Goal: Information Seeking & Learning: Understand process/instructions

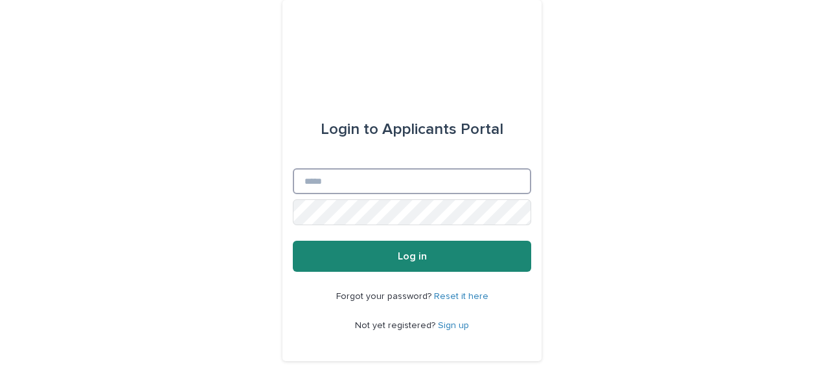
type input "**********"
click at [398, 258] on span "Log in" at bounding box center [412, 256] width 29 height 10
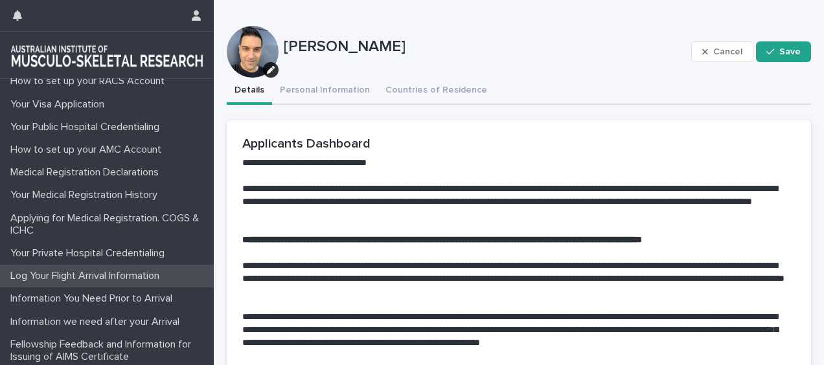
scroll to position [138, 0]
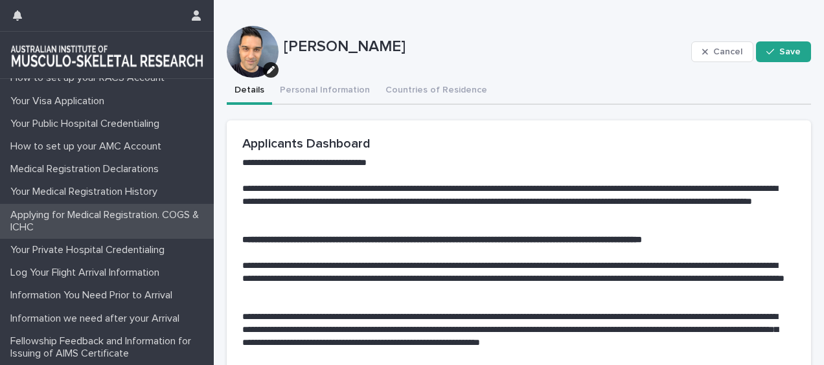
click at [87, 225] on p "Applying for Medical Registration. COGS & ICHC" at bounding box center [109, 221] width 209 height 25
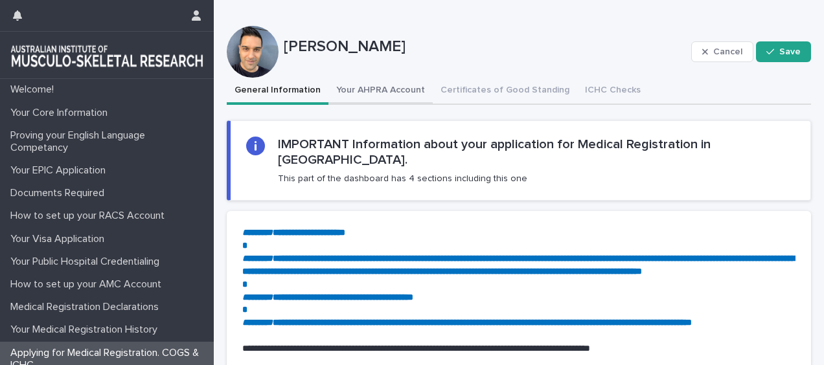
click at [381, 87] on button "Your AHPRA Account" at bounding box center [380, 91] width 104 height 27
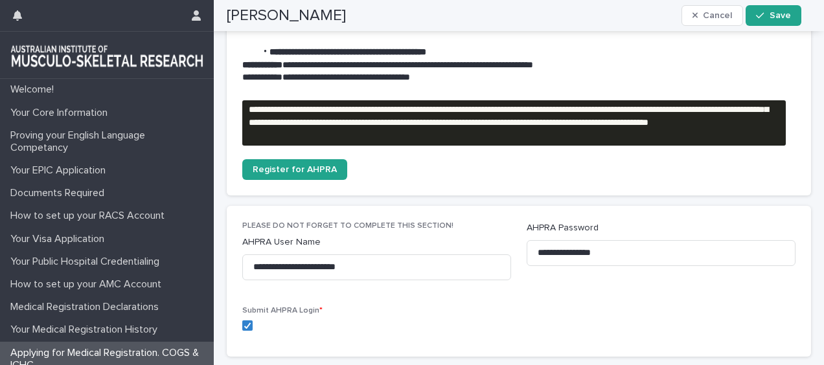
scroll to position [324, 0]
